Goal: Task Accomplishment & Management: Manage account settings

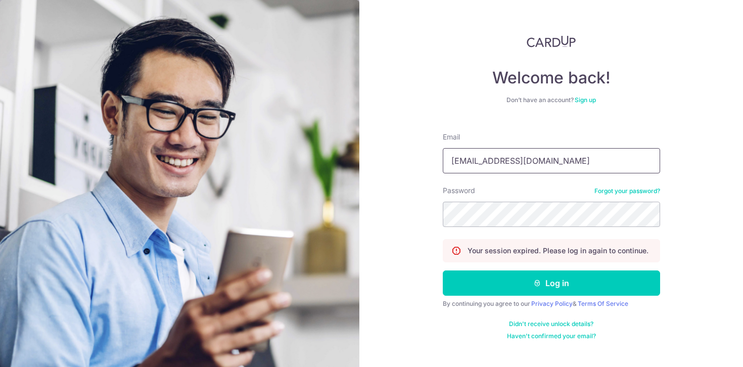
click at [531, 166] on input "[EMAIL_ADDRESS][DOMAIN_NAME]" at bounding box center [551, 160] width 217 height 25
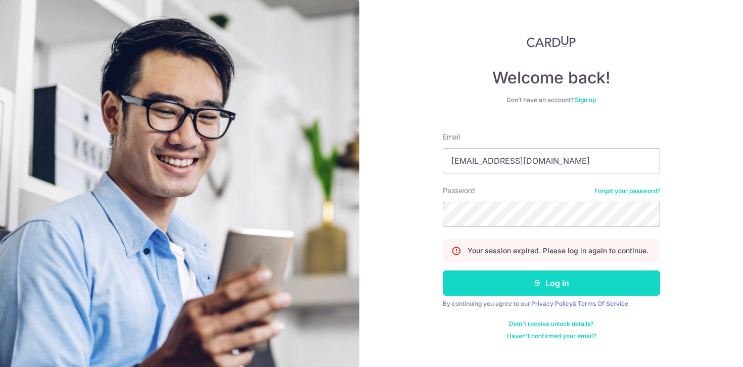
type input "[EMAIL_ADDRESS][DOMAIN_NAME]"
click at [553, 274] on button "Log in" at bounding box center [551, 282] width 217 height 25
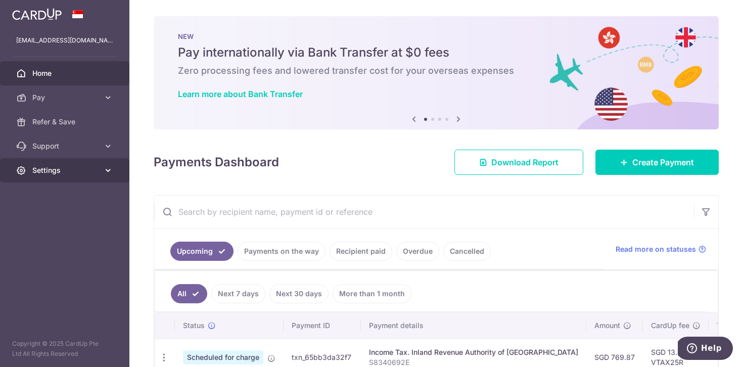
click at [58, 177] on link "Settings" at bounding box center [64, 170] width 129 height 24
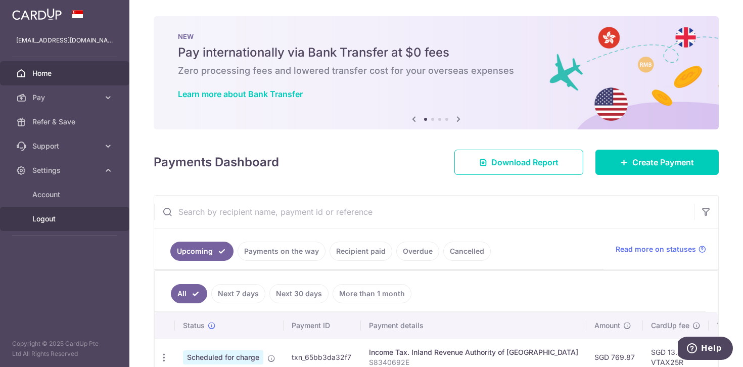
click at [51, 218] on span "Logout" at bounding box center [65, 219] width 67 height 10
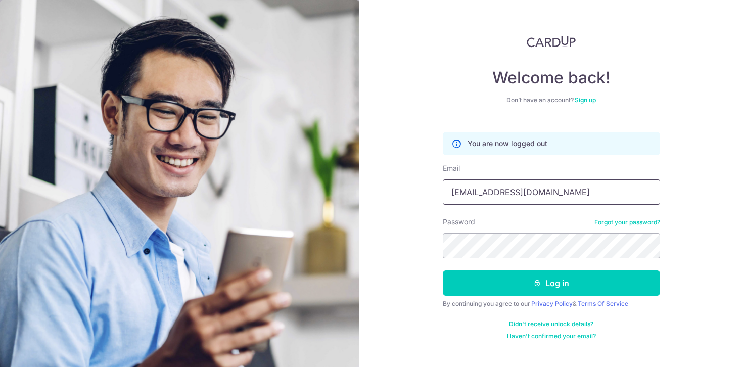
click at [475, 200] on input "[EMAIL_ADDRESS][DOMAIN_NAME]" at bounding box center [551, 191] width 217 height 25
type input "francisgoh@conren.com.sg"
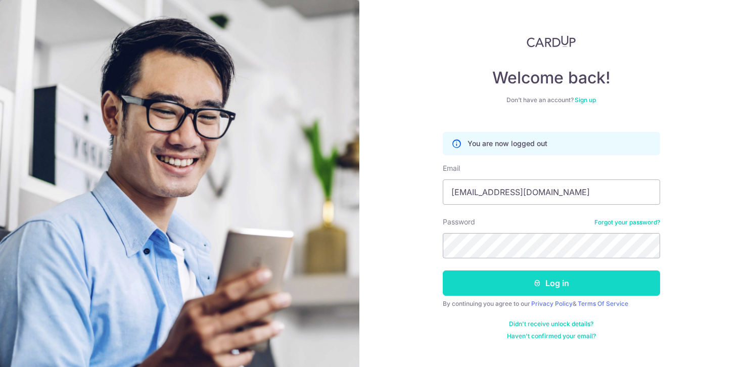
click at [520, 294] on button "Log in" at bounding box center [551, 282] width 217 height 25
